Goal: Use online tool/utility: Utilize a website feature to perform a specific function

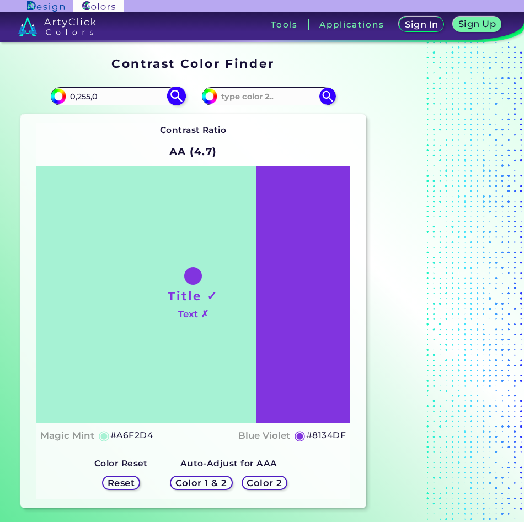
type input "0,255,0"
click at [182, 90] on img at bounding box center [176, 96] width 19 height 19
drag, startPoint x: 118, startPoint y: 295, endPoint x: 113, endPoint y: 280, distance: 15.2
click at [116, 292] on div "Title ✓ Text ✗" at bounding box center [193, 294] width 314 height 257
click at [107, 90] on input "0,255,0" at bounding box center [117, 96] width 103 height 15
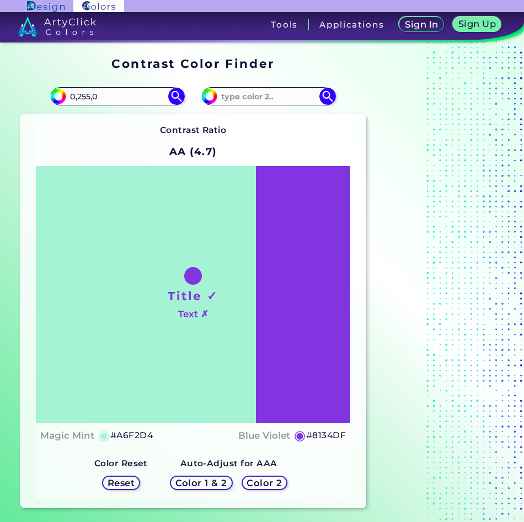
drag, startPoint x: 106, startPoint y: 93, endPoint x: -130, endPoint y: 95, distance: 236.1
click at [0, 95] on html "Sign In Sign Up My Profile My Details Color Palettes Sign Out Tools Application…" at bounding box center [262, 261] width 524 height 522
type input "#00ff00"
click at [180, 90] on img at bounding box center [176, 96] width 19 height 19
type input "#00ff00"
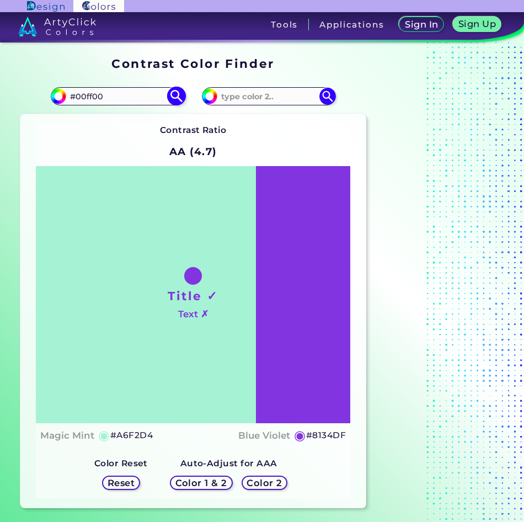
type input "#00FF00"
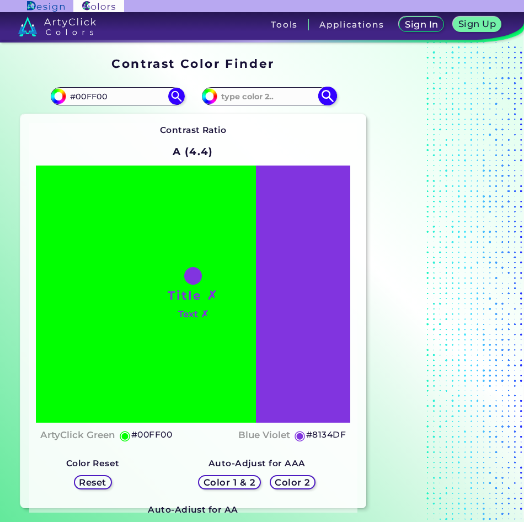
click at [273, 97] on input at bounding box center [268, 96] width 103 height 15
click at [279, 484] on h5 "Color 2" at bounding box center [292, 482] width 32 height 8
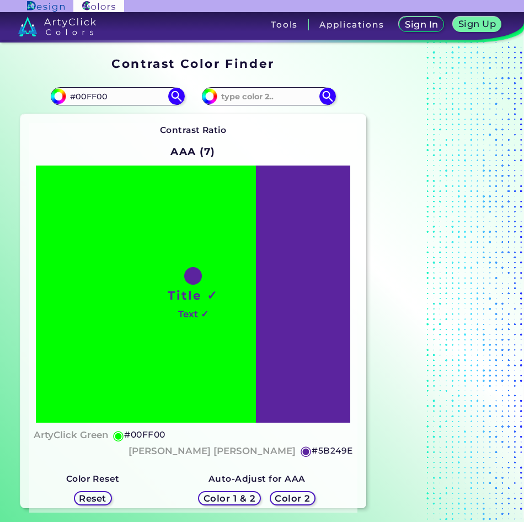
click at [279, 494] on h5 "Color 2" at bounding box center [293, 498] width 32 height 8
click at [255, 101] on input at bounding box center [268, 96] width 103 height 15
type input "#ff00ff"
click at [328, 101] on img at bounding box center [327, 96] width 19 height 19
type input "#ff00ff"
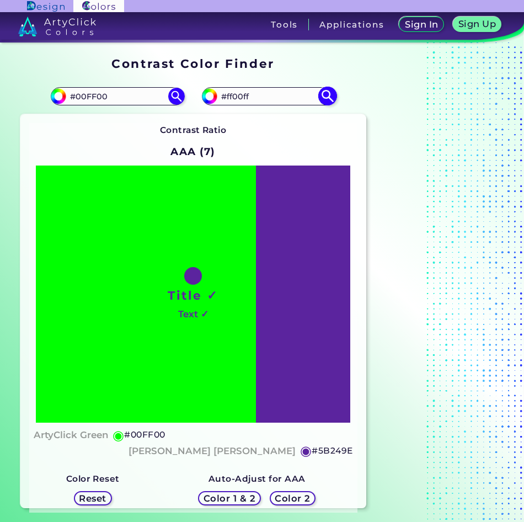
type input "#FF00FF"
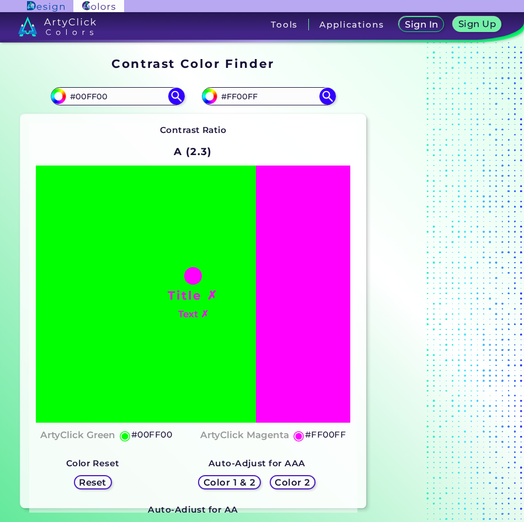
click at [299, 479] on h5 "Color 2" at bounding box center [292, 482] width 32 height 8
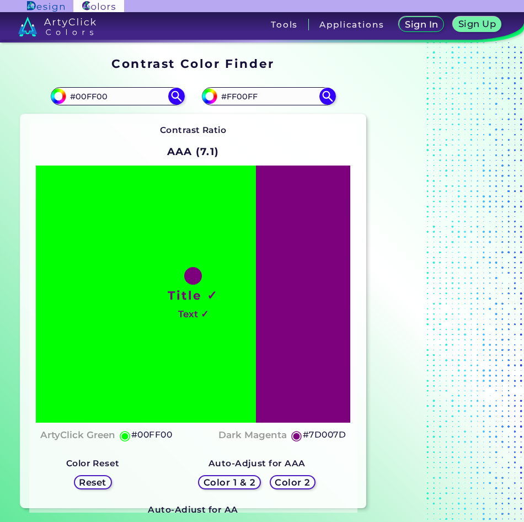
click at [299, 479] on h5 "Color 2" at bounding box center [292, 482] width 32 height 8
click at [215, 482] on h5 "Color 1 & 2" at bounding box center [229, 482] width 47 height 8
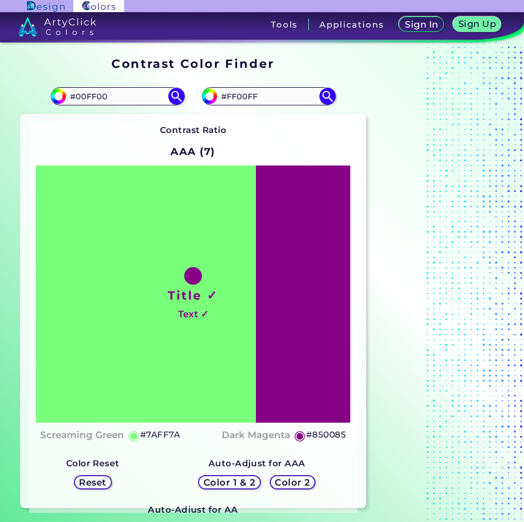
click at [215, 482] on h5 "Color 1 & 2" at bounding box center [229, 482] width 47 height 8
click at [288, 478] on h5 "Color 2" at bounding box center [293, 482] width 32 height 8
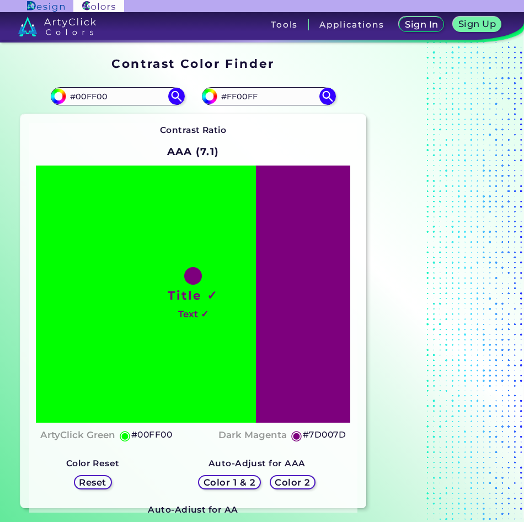
click at [303, 480] on h5 "Color 2" at bounding box center [292, 482] width 32 height 8
click at [323, 90] on img at bounding box center [327, 96] width 19 height 19
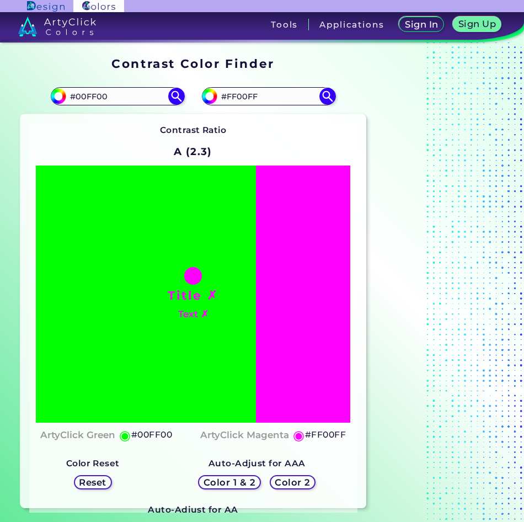
click at [298, 480] on h5 "Color 2" at bounding box center [293, 482] width 32 height 8
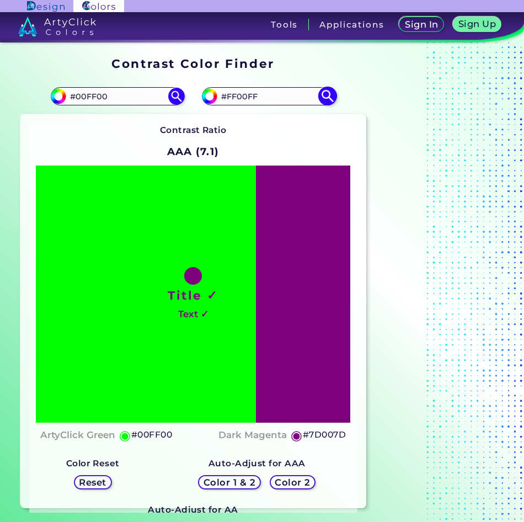
click at [332, 98] on img at bounding box center [327, 96] width 19 height 19
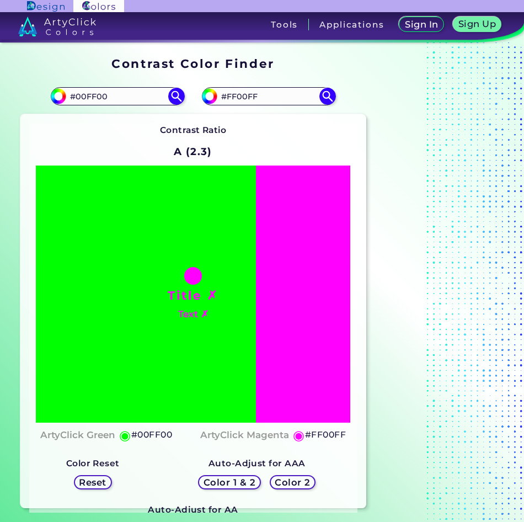
click at [291, 480] on h5 "Color 2" at bounding box center [293, 482] width 34 height 9
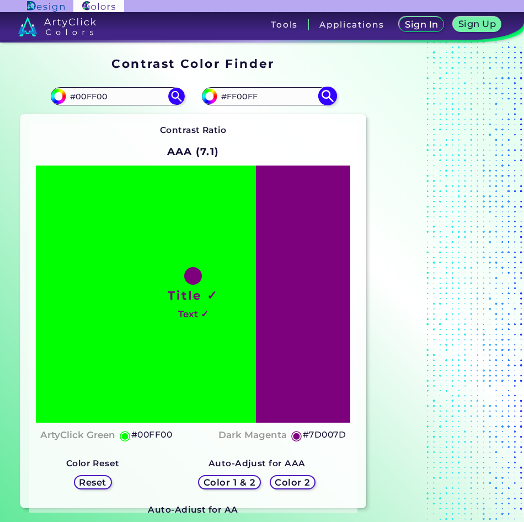
click at [328, 90] on img at bounding box center [327, 96] width 19 height 19
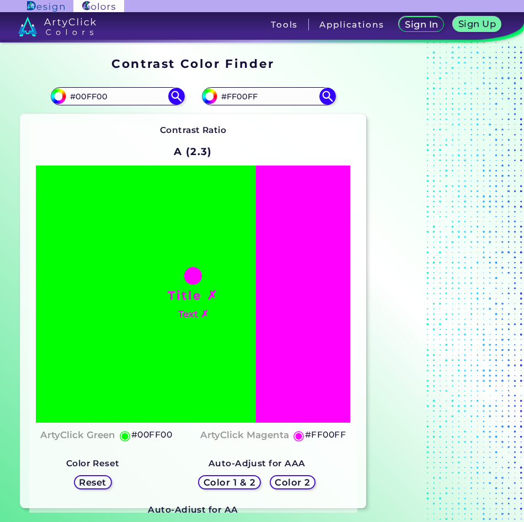
click at [301, 478] on h5 "Color 2" at bounding box center [293, 482] width 32 height 8
